Goal: Transaction & Acquisition: Obtain resource

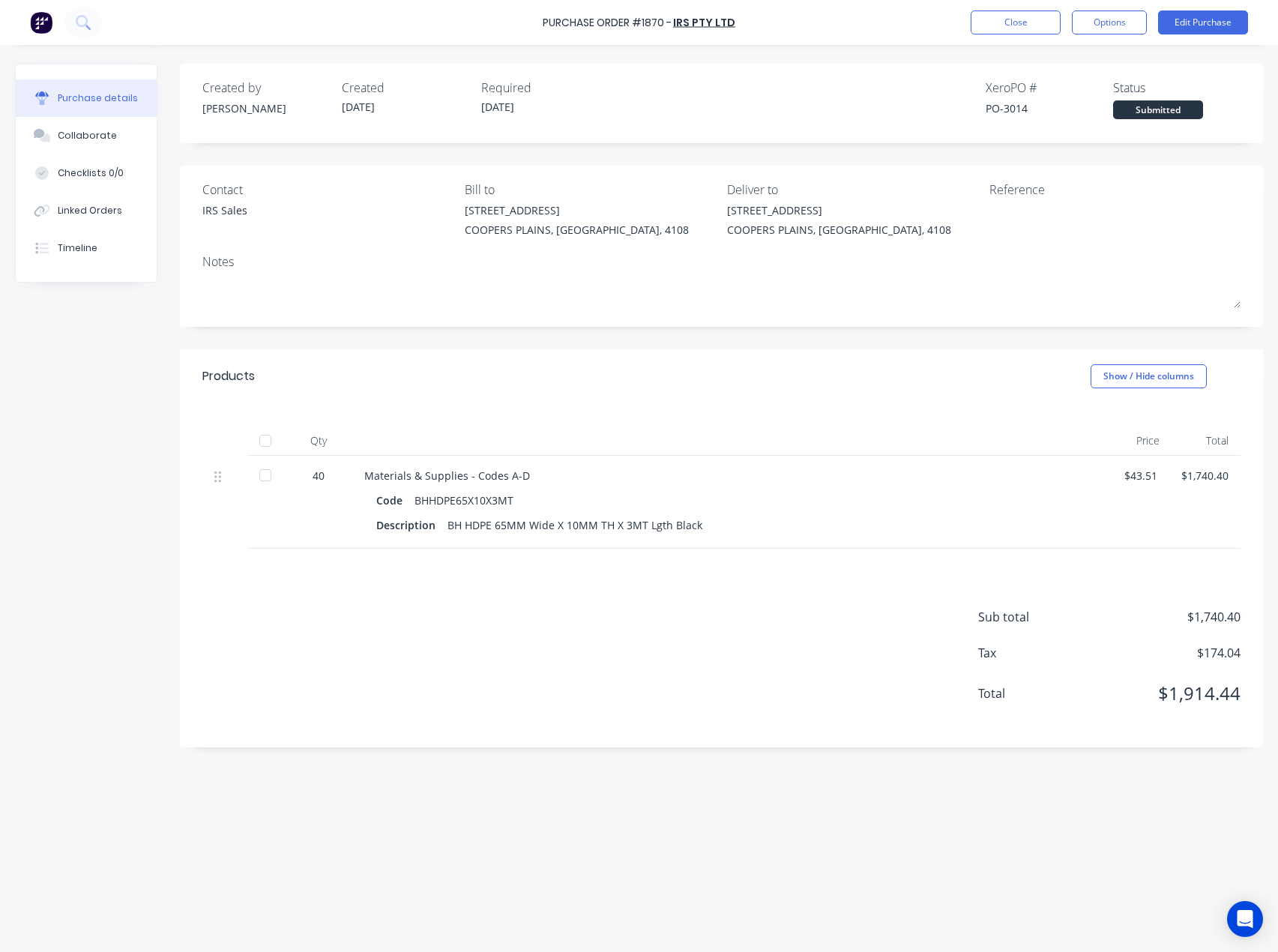
click at [876, 124] on div "Created by [PERSON_NAME] Created [DATE] Required [DATE] Xero PO # PO-3014 Statu…" at bounding box center [721, 103] width 1083 height 79
click at [1119, 22] on button "Options" at bounding box center [1109, 22] width 75 height 24
click at [433, 149] on div "Created by [PERSON_NAME] Created [DATE] Required [DATE] Xero PO # PO-3014 Statu…" at bounding box center [721, 405] width 1083 height 684
click at [71, 251] on div "Timeline" at bounding box center [77, 247] width 40 height 13
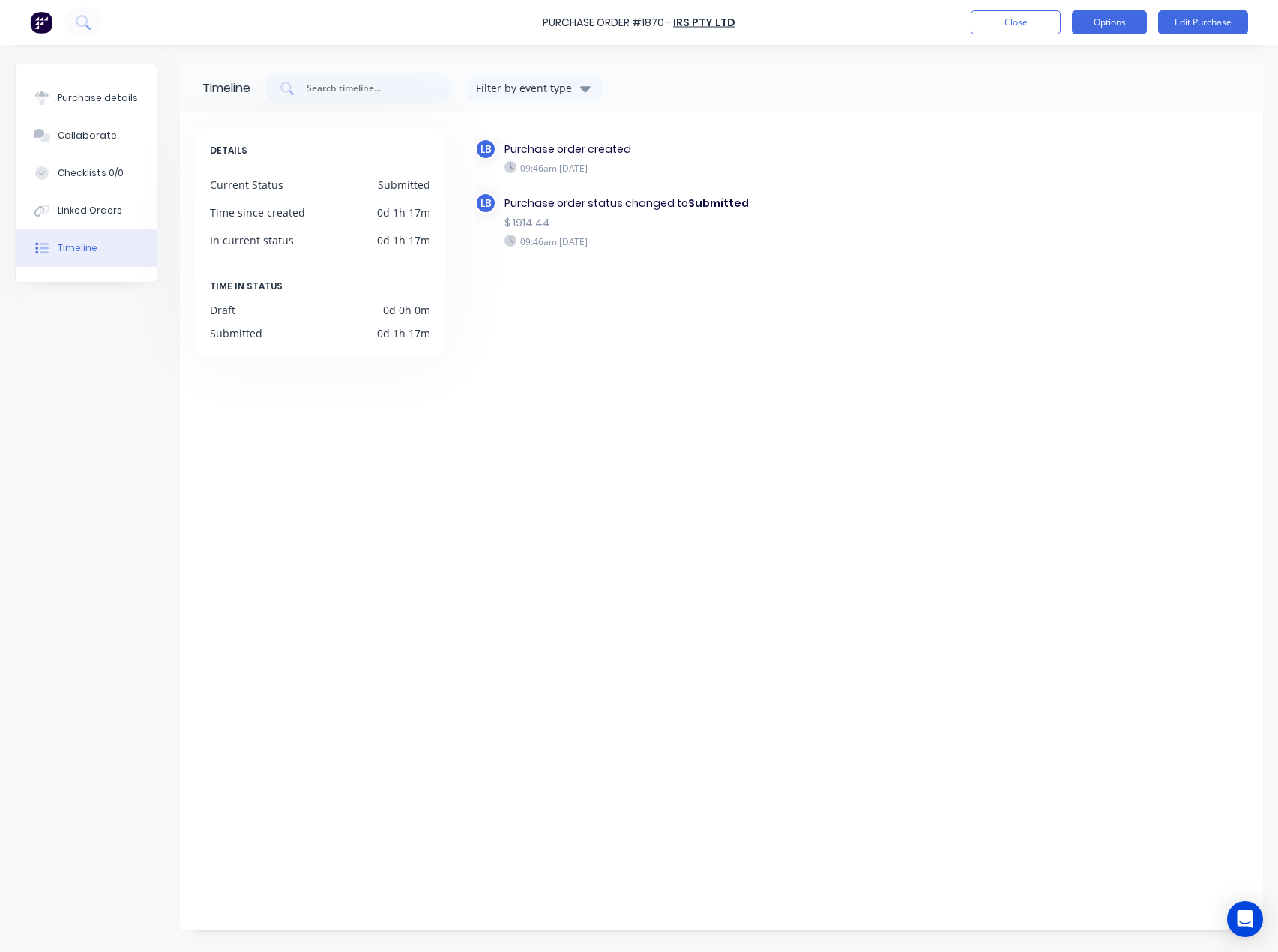
click at [1137, 22] on button "Options" at bounding box center [1109, 22] width 75 height 24
drag, startPoint x: 71, startPoint y: 96, endPoint x: 94, endPoint y: 93, distance: 23.2
click at [73, 96] on div "Purchase details" at bounding box center [97, 98] width 80 height 13
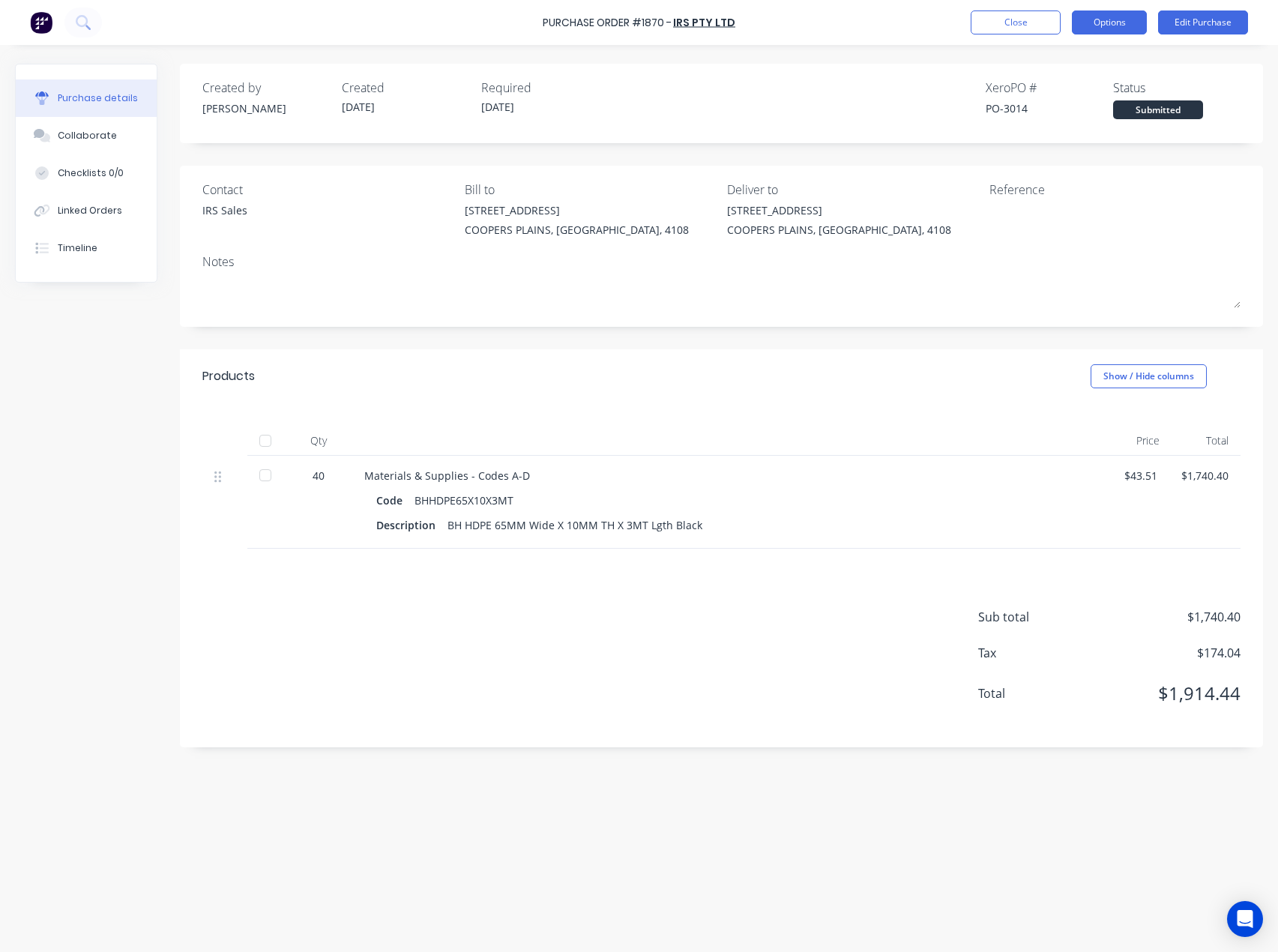
click at [1118, 25] on button "Options" at bounding box center [1109, 22] width 75 height 24
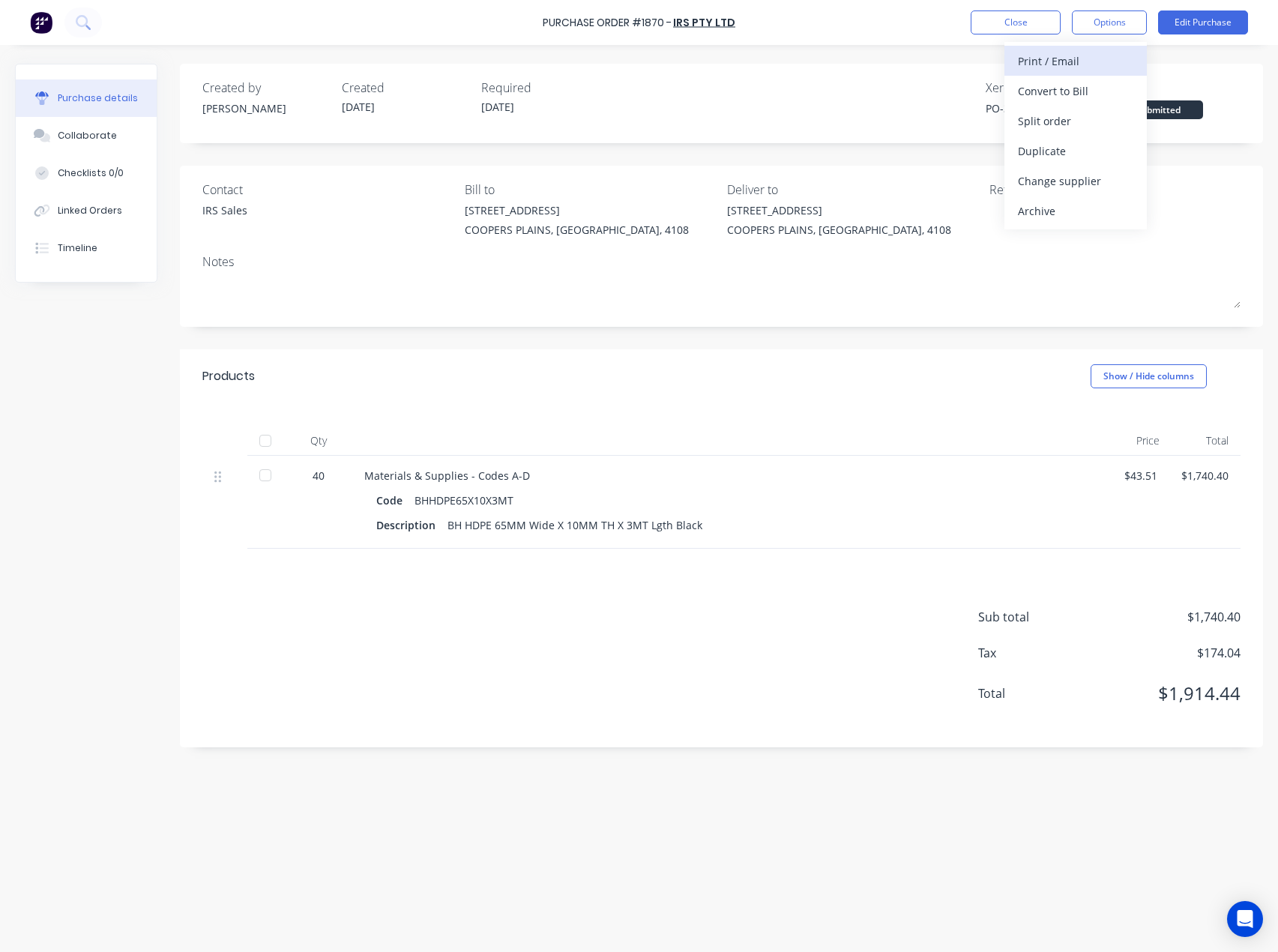
click at [1060, 60] on div "Print / Email" at bounding box center [1075, 61] width 116 height 22
click at [1048, 93] on div "With pricing" at bounding box center [1075, 91] width 116 height 22
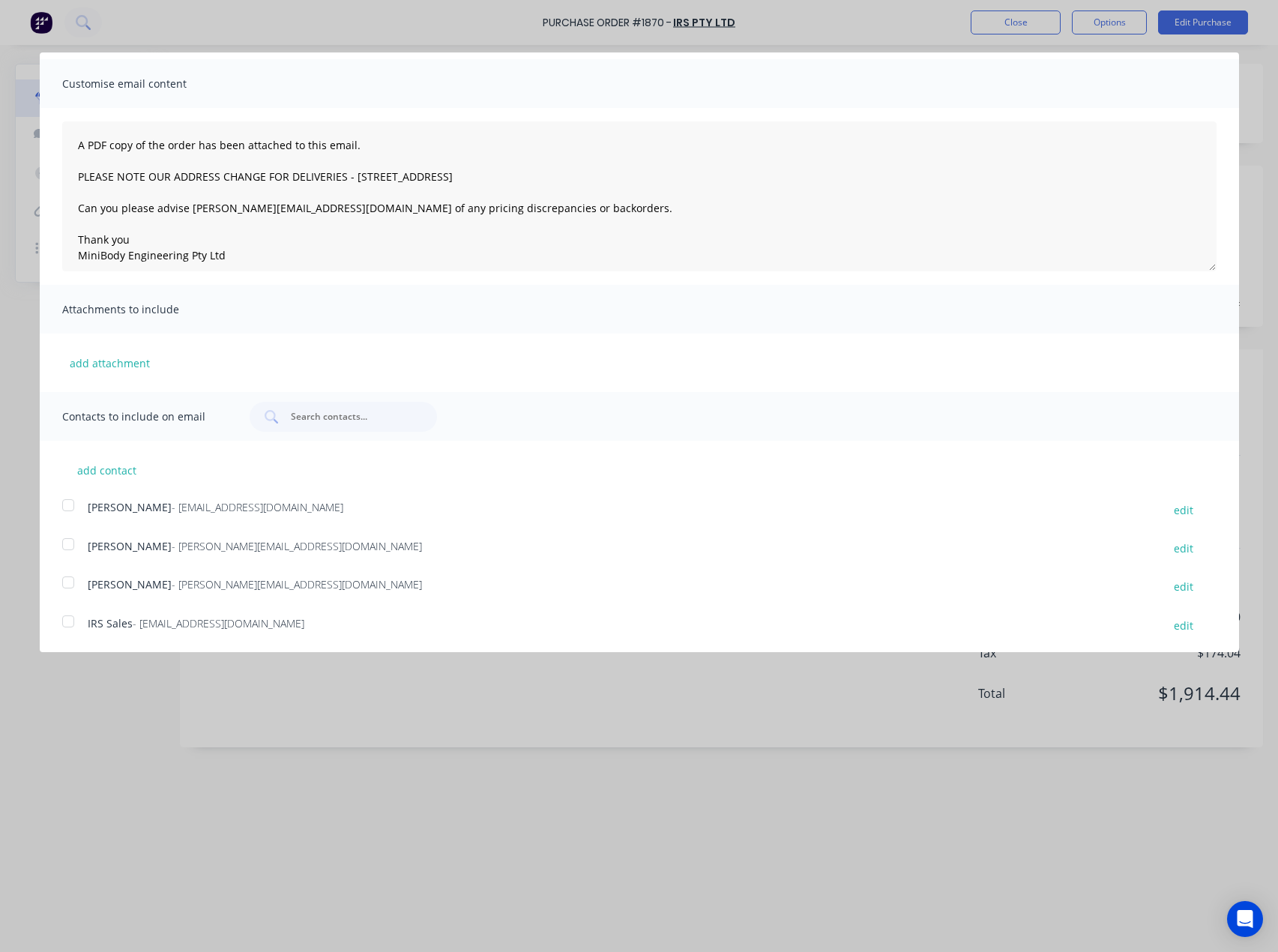
scroll to position [82, 0]
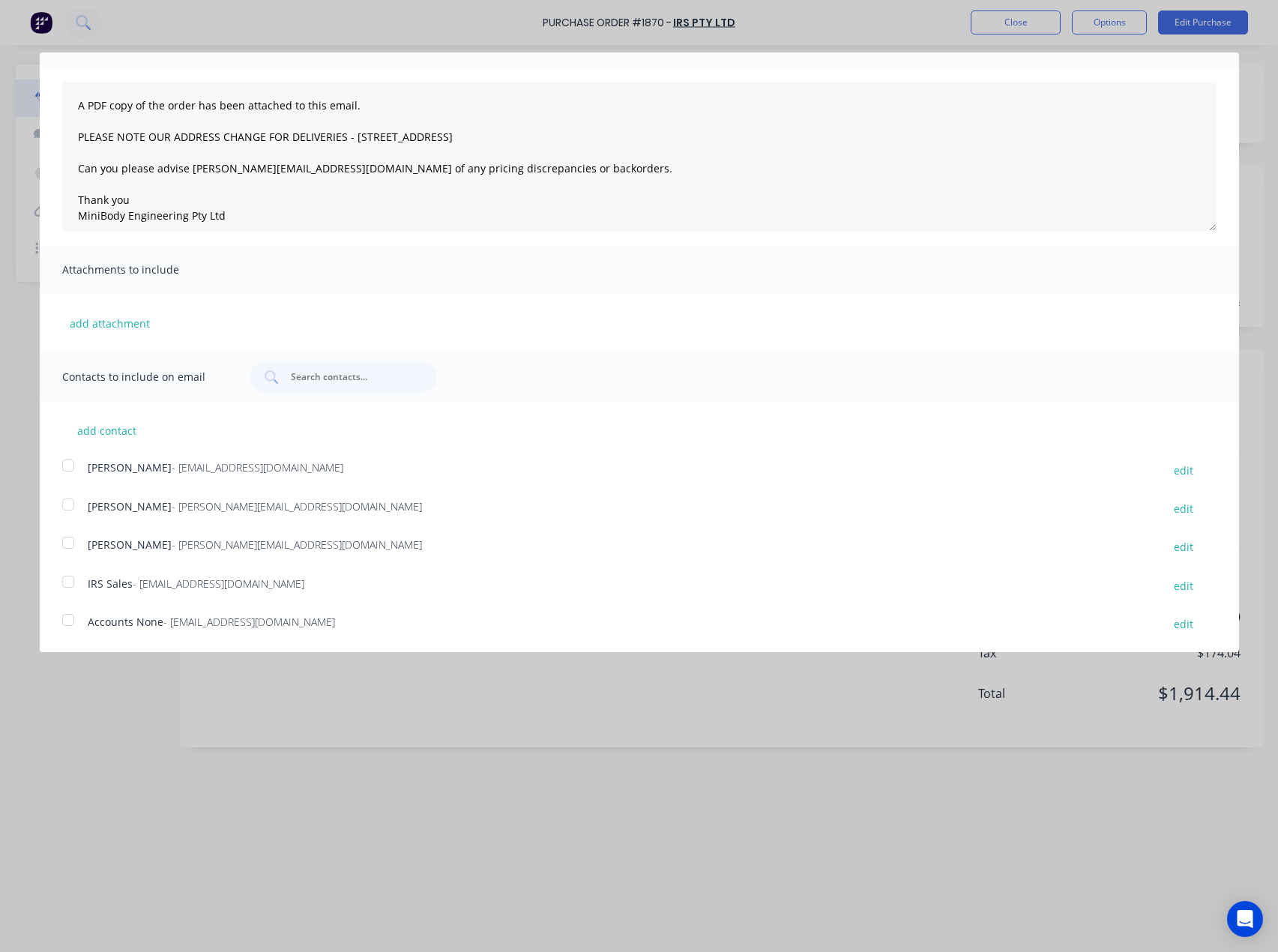
click at [71, 587] on div at bounding box center [68, 581] width 30 height 30
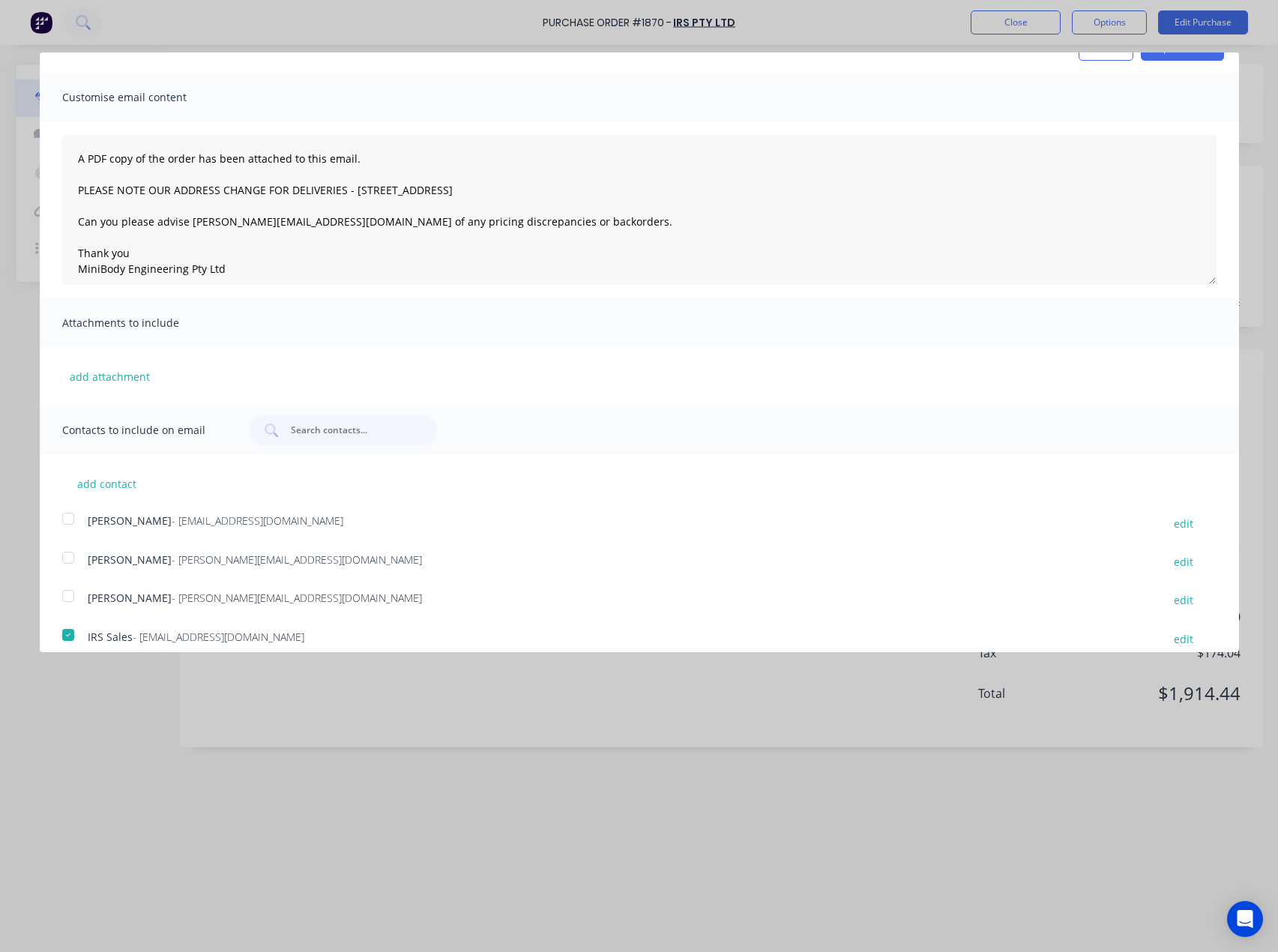
scroll to position [0, 0]
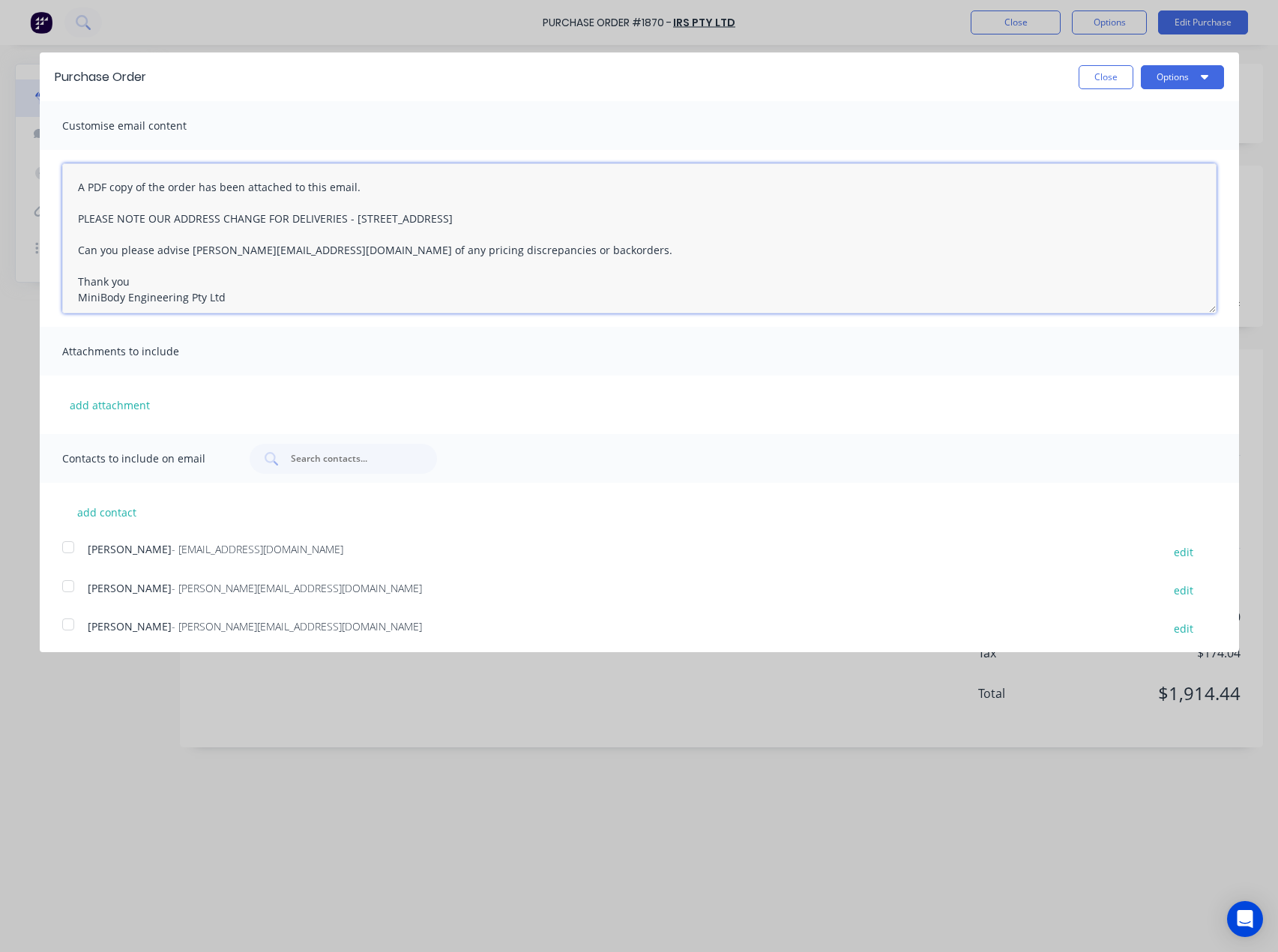
click at [67, 184] on textarea "A PDF copy of the order has been attached to this email. PLEASE NOTE OUR ADDRES…" at bounding box center [639, 238] width 1154 height 150
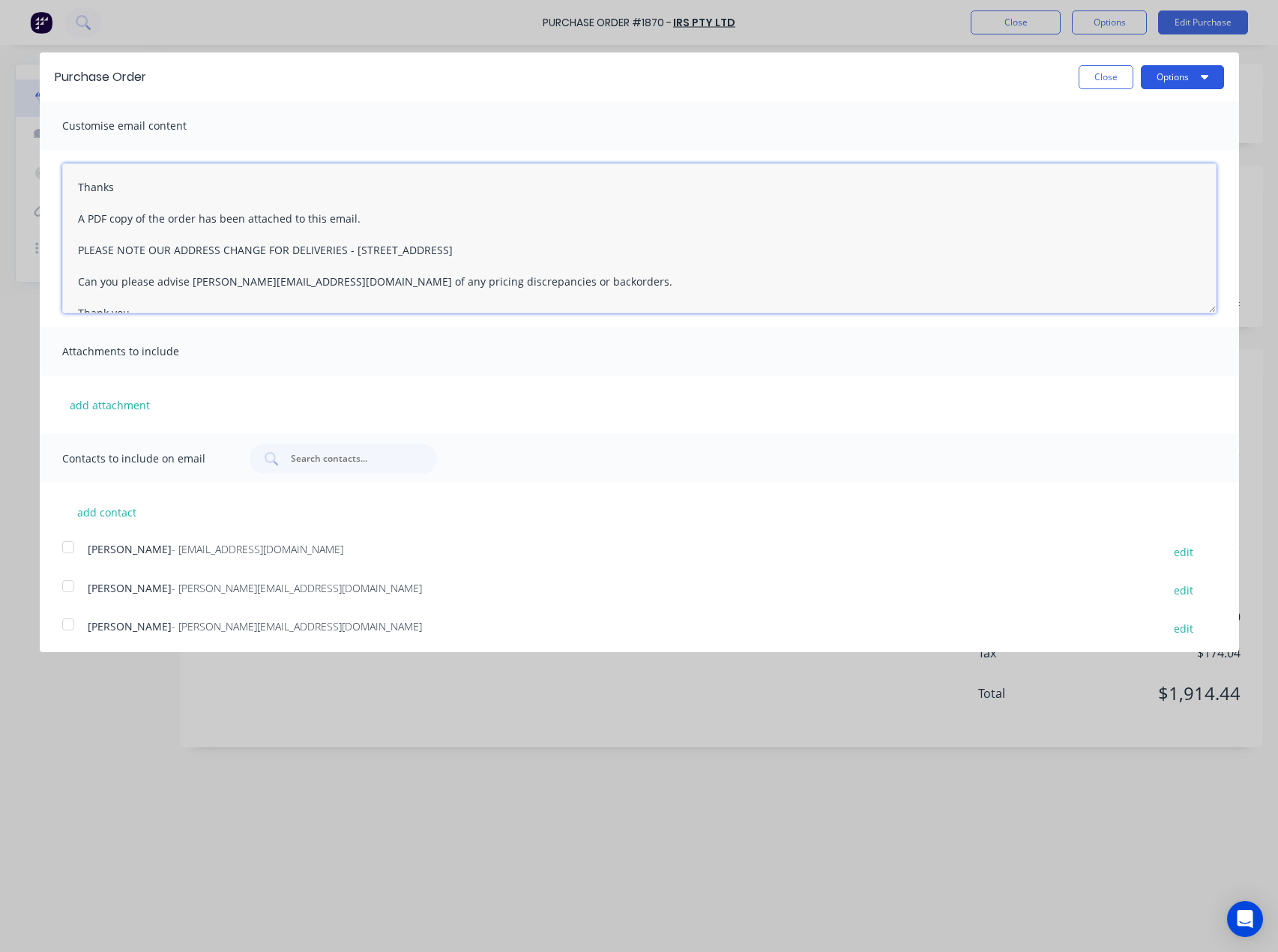
type textarea "Thanks A PDF copy of the order has been attached to this email. PLEASE NOTE OUR…"
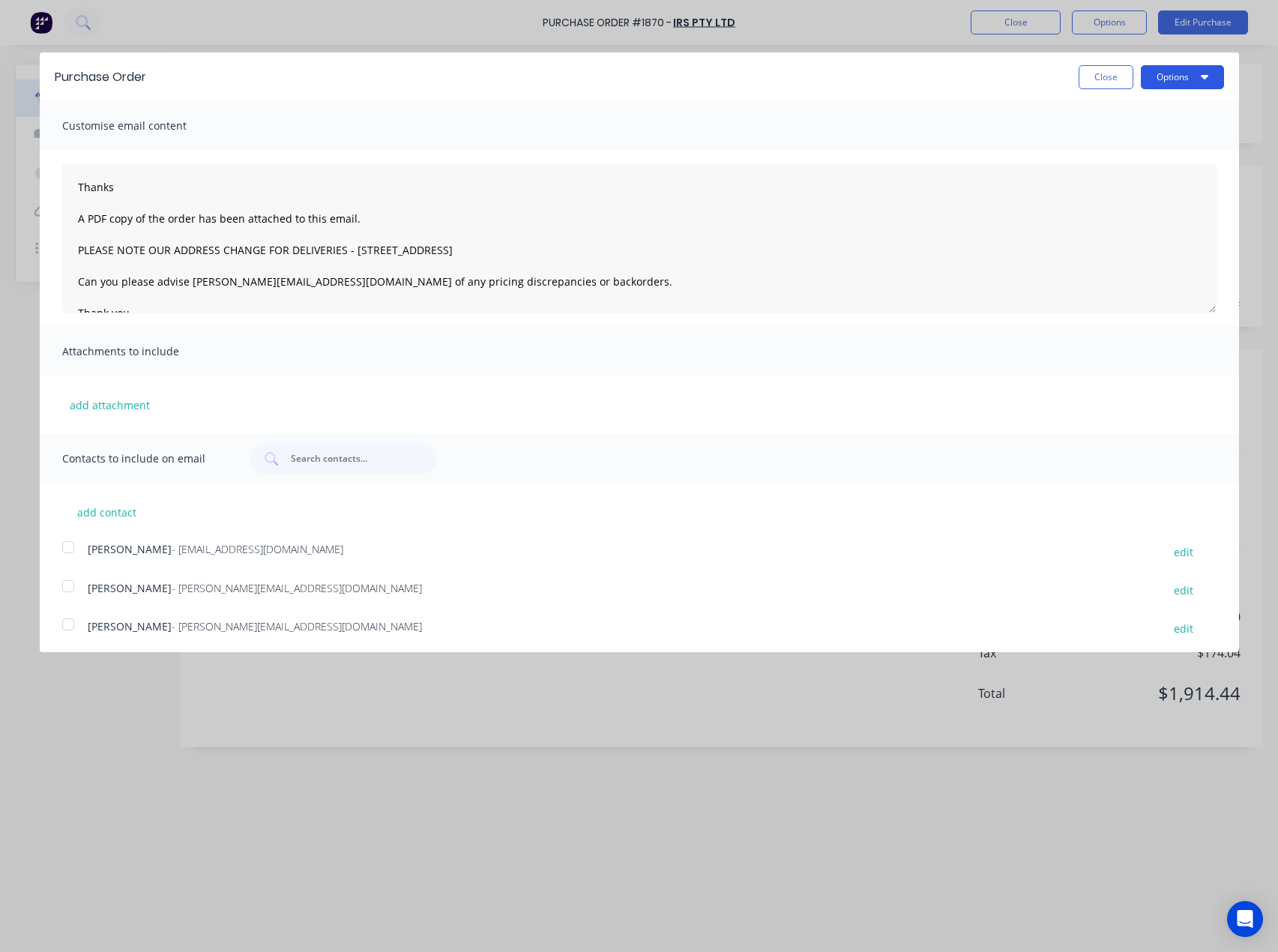
click at [1172, 71] on button "Options" at bounding box center [1183, 77] width 83 height 24
click at [1136, 136] on div "Email" at bounding box center [1153, 145] width 116 height 22
